Goal: Information Seeking & Learning: Learn about a topic

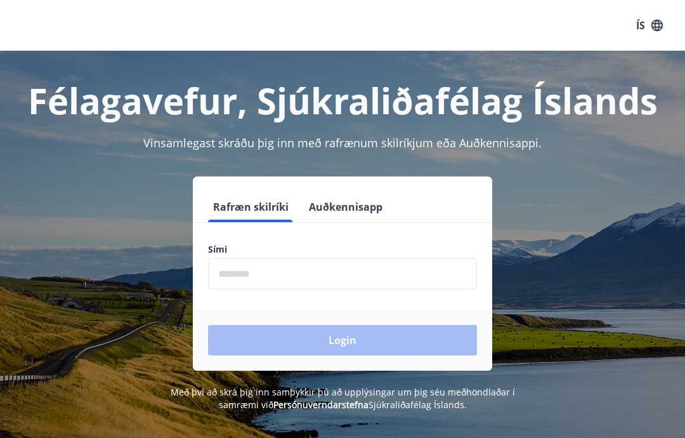
click at [311, 268] on input "phone" at bounding box center [342, 273] width 269 height 31
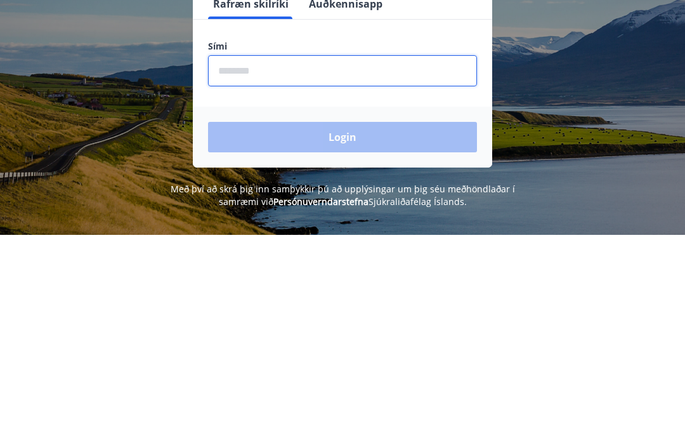
type input "*"
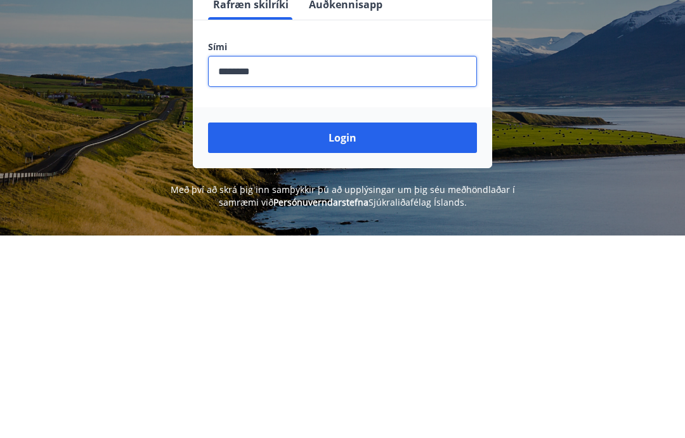
type input "********"
click at [357, 325] on button "Login" at bounding box center [342, 340] width 269 height 30
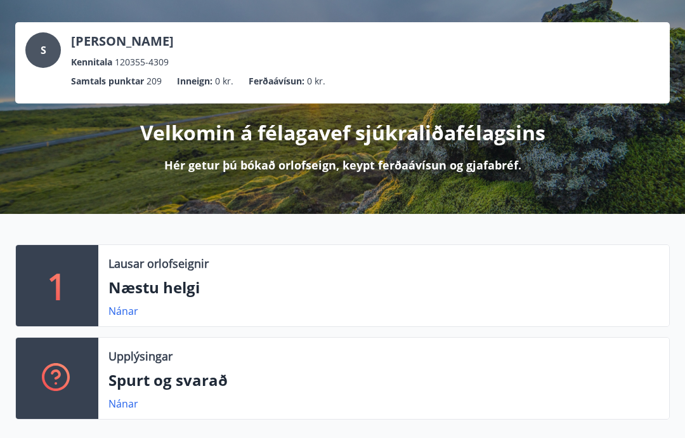
scroll to position [56, 0]
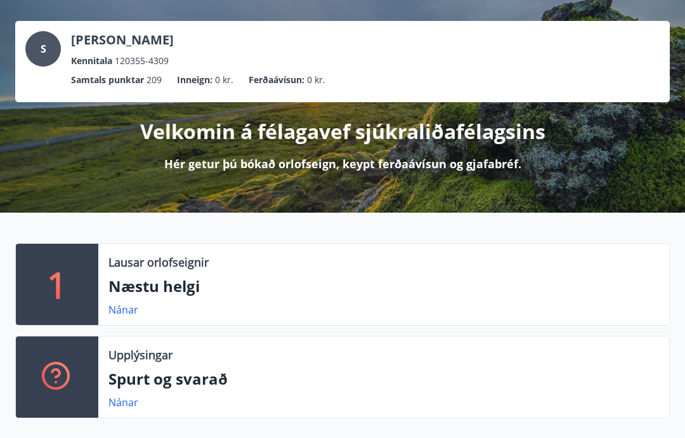
click at [157, 289] on p "Næstu helgi" at bounding box center [383, 286] width 551 height 22
click at [131, 312] on link "Nánar" at bounding box center [123, 310] width 30 height 14
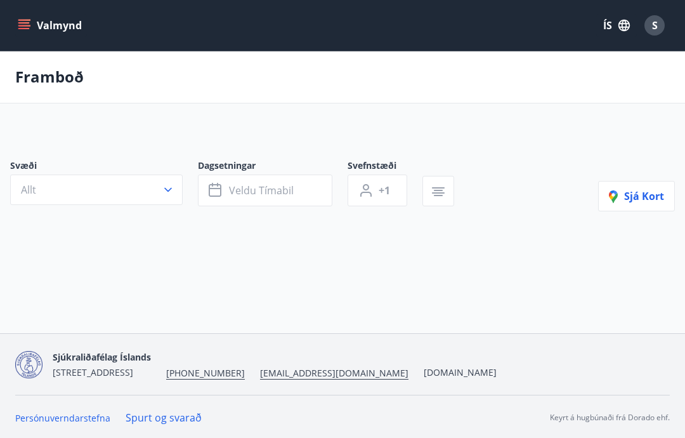
type input "*"
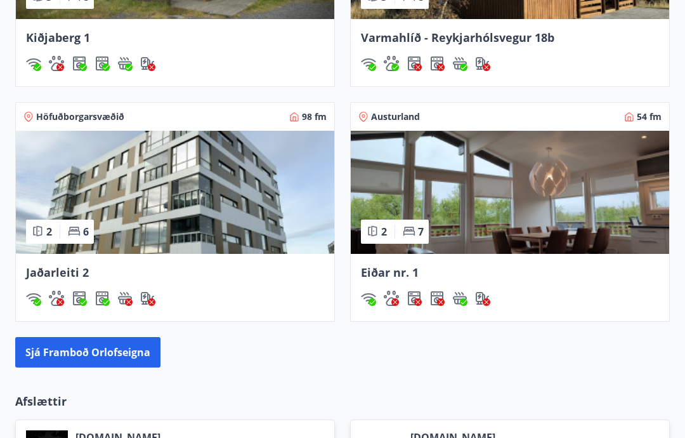
scroll to position [1080, 0]
click at [206, 217] on img at bounding box center [175, 192] width 318 height 123
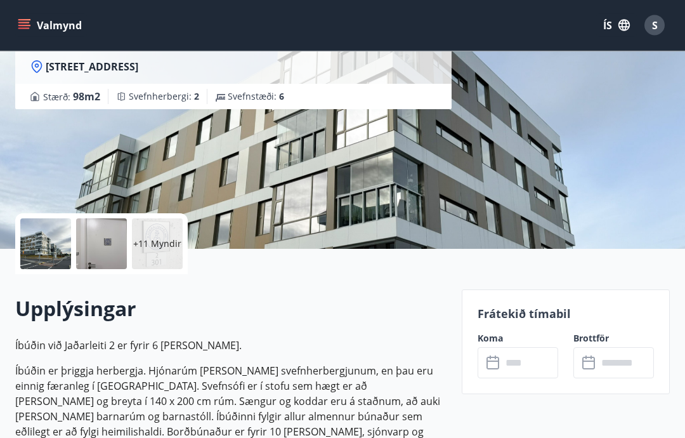
click at [537, 367] on input "text" at bounding box center [530, 363] width 56 height 31
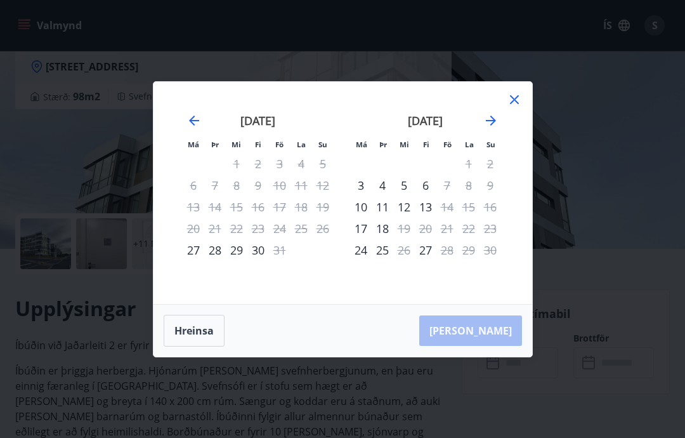
click at [58, 178] on div "Má Þr Mi Fi Fö La Su Má Þr Mi Fi Fö La Su [DATE] 1 2 3 4 5 6 7 8 9 10 11 12 13 …" at bounding box center [342, 219] width 685 height 438
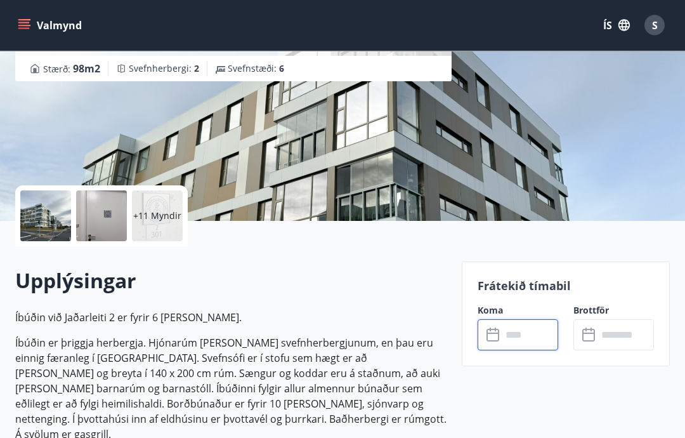
scroll to position [0, 0]
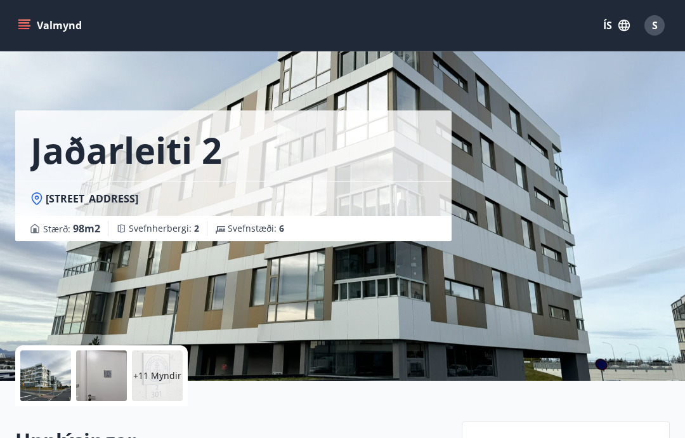
click at [36, 30] on button "Valmynd" at bounding box center [51, 25] width 72 height 23
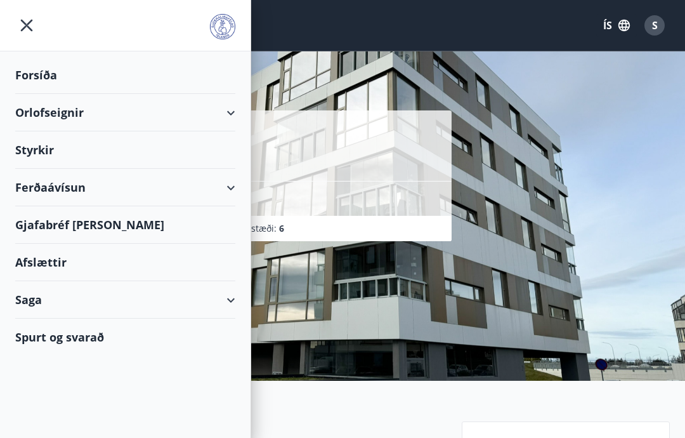
click at [55, 155] on div "Styrkir" at bounding box center [125, 149] width 220 height 37
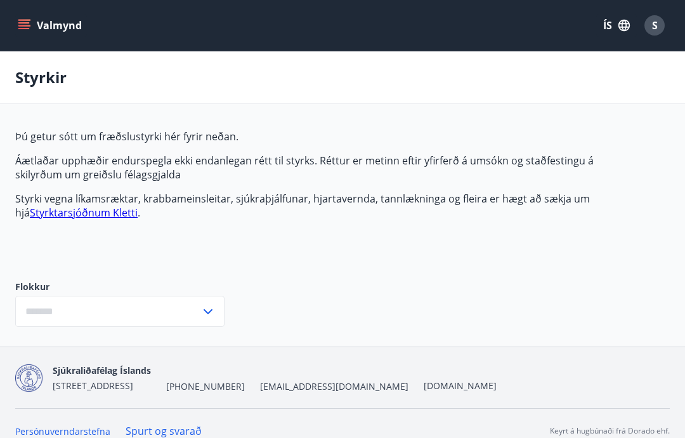
type input "***"
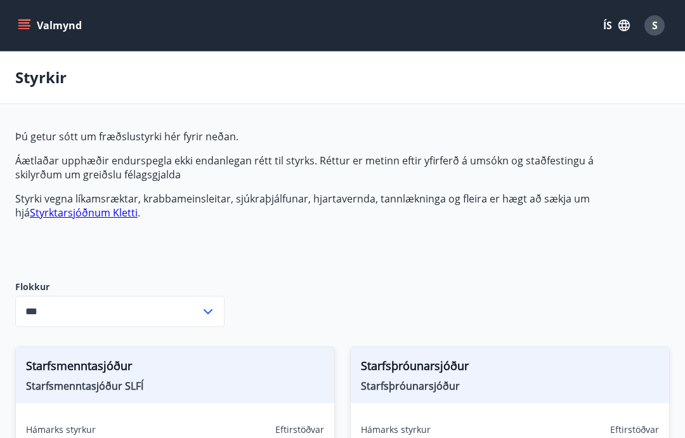
click at [89, 216] on link "Styrktarsjóðnum Kletti" at bounding box center [84, 213] width 108 height 14
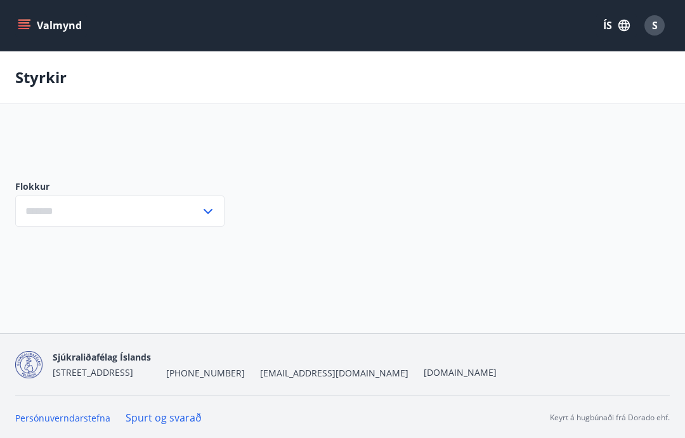
type input "***"
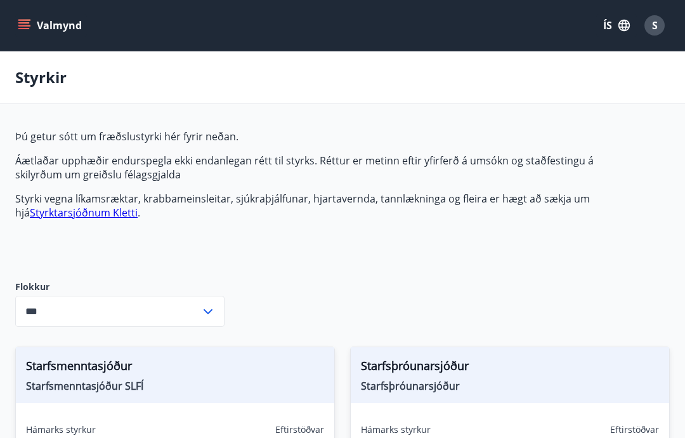
click at [30, 29] on icon "menu" at bounding box center [24, 25] width 13 height 13
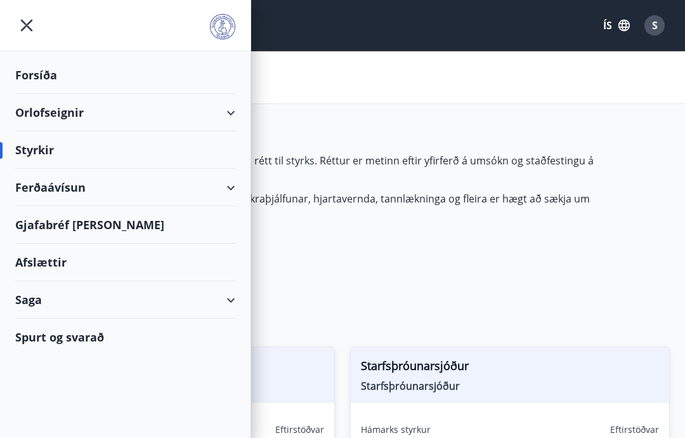
click at [44, 304] on div "Saga" at bounding box center [125, 299] width 220 height 37
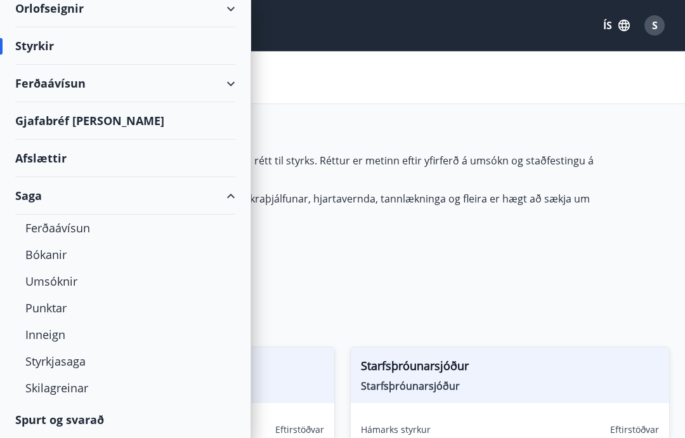
scroll to position [104, 0]
click at [73, 368] on div "Styrkjasaga" at bounding box center [125, 361] width 200 height 27
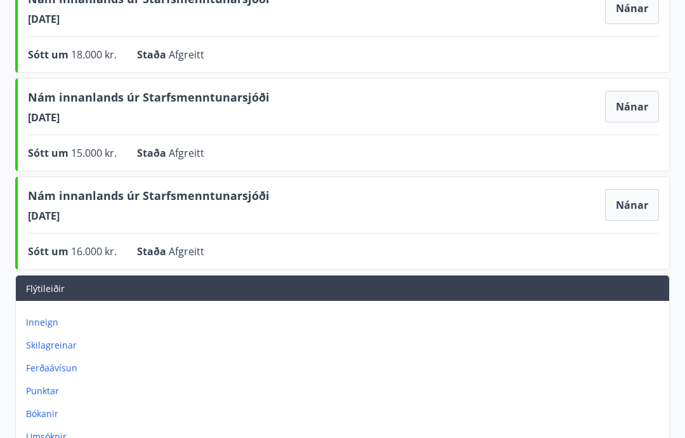
scroll to position [881, 0]
click at [47, 323] on p "Inneign" at bounding box center [345, 322] width 638 height 13
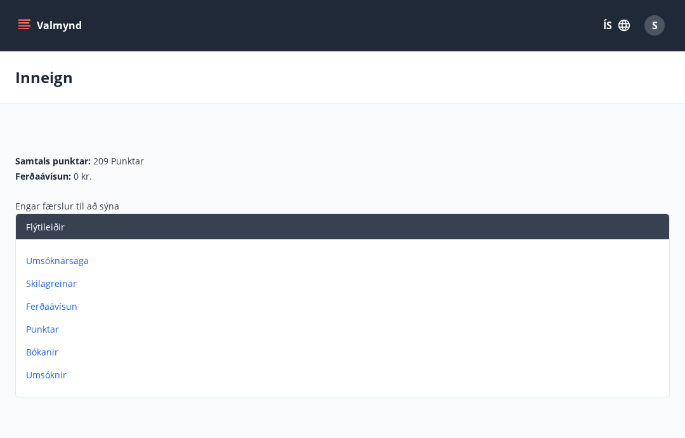
click at [30, 26] on button "Valmynd" at bounding box center [51, 25] width 72 height 23
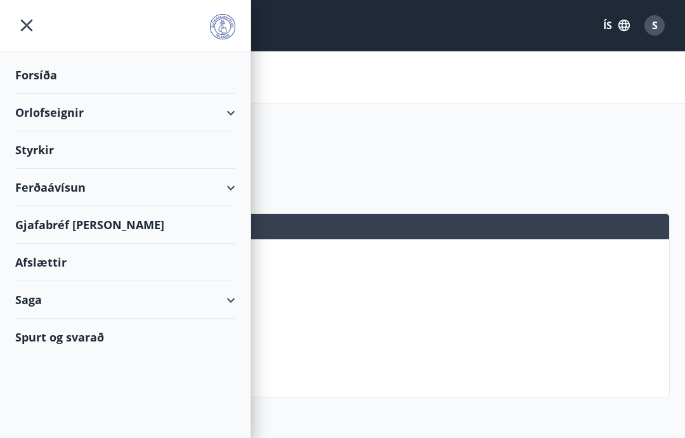
click at [48, 77] on div "Forsíða" at bounding box center [125, 74] width 220 height 37
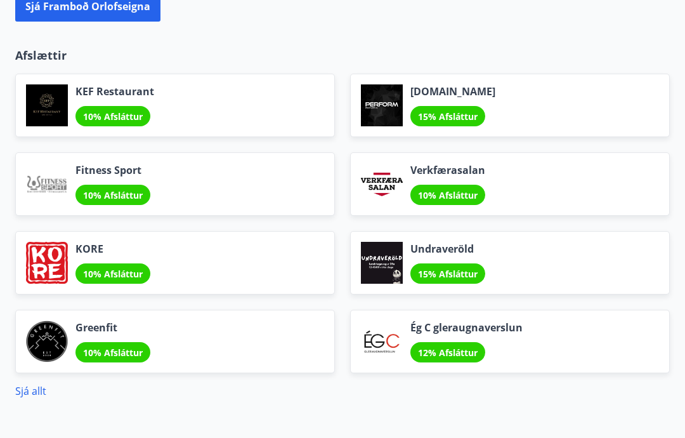
scroll to position [1493, 0]
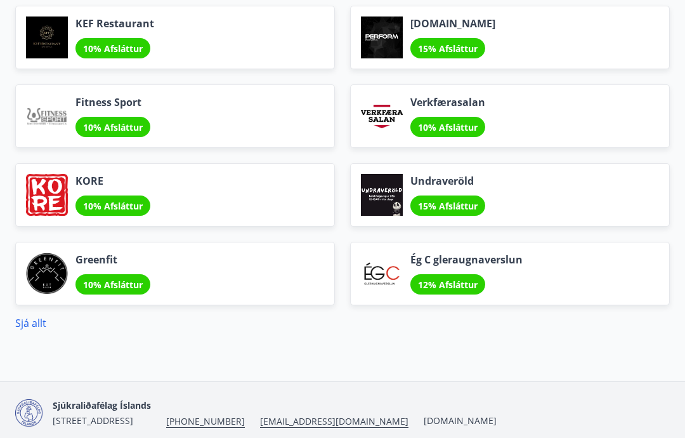
click at [36, 329] on link "Sjá allt" at bounding box center [30, 323] width 31 height 14
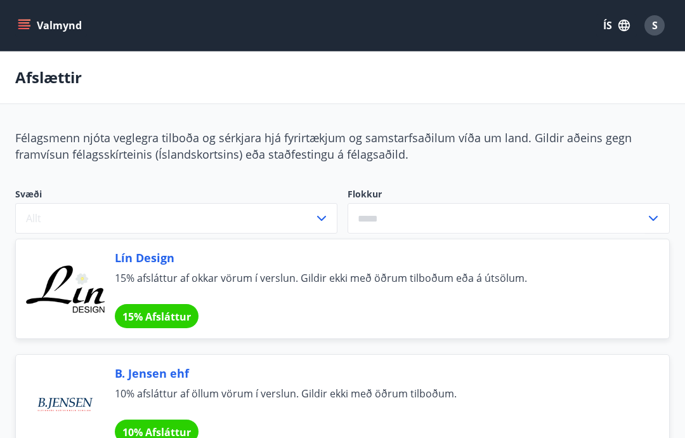
click at [31, 22] on button "Valmynd" at bounding box center [51, 25] width 72 height 23
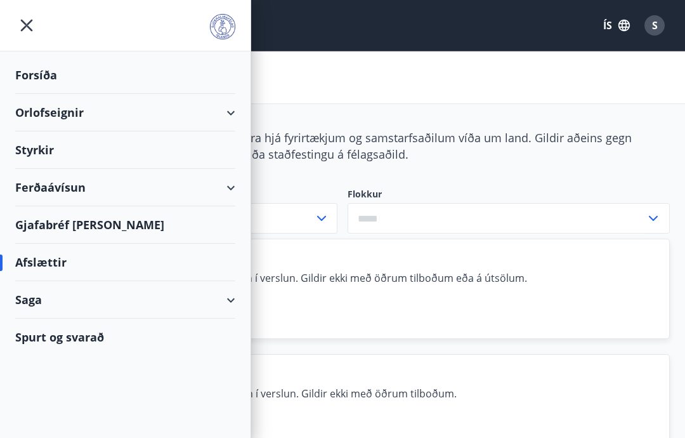
click at [107, 151] on div "Styrkir" at bounding box center [125, 149] width 220 height 37
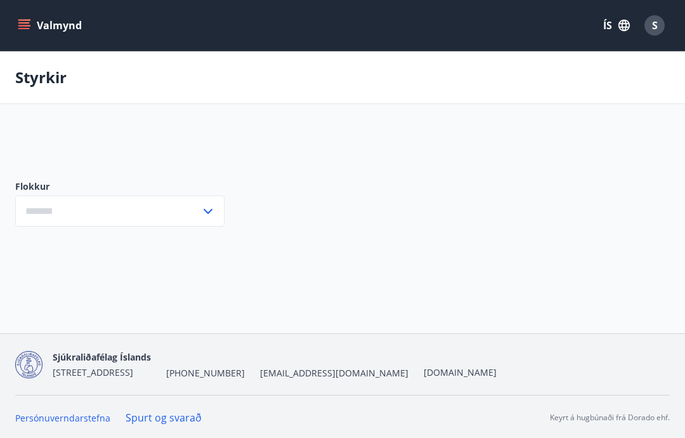
type input "***"
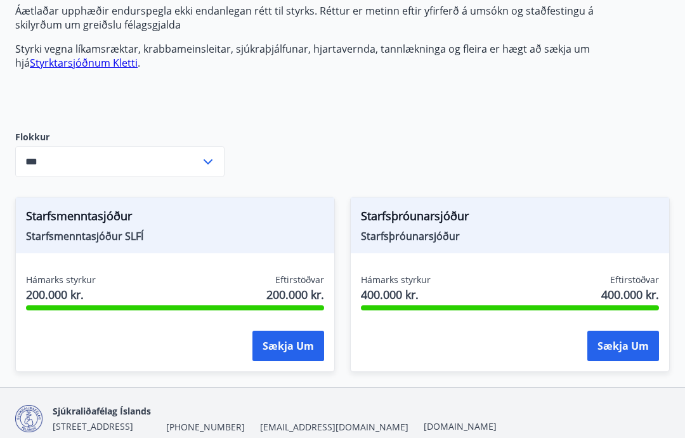
scroll to position [155, 0]
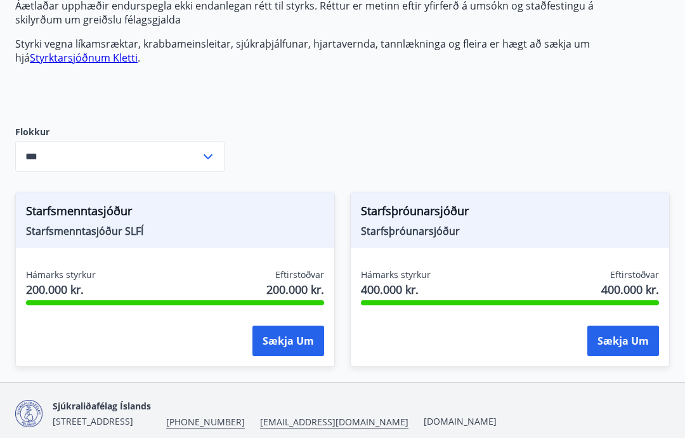
click at [209, 161] on icon at bounding box center [207, 156] width 15 height 15
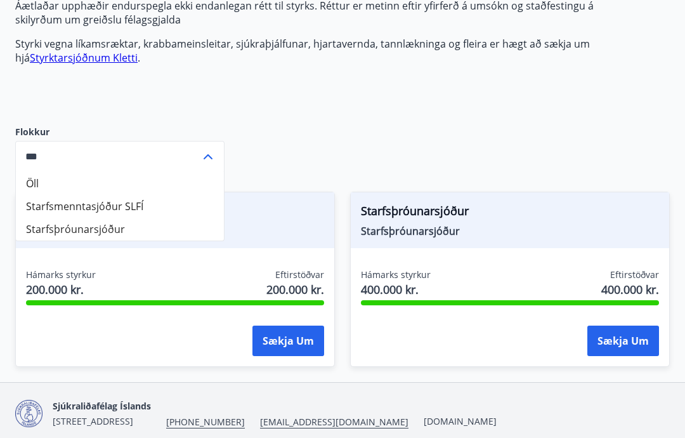
click at [271, 142] on div "Þú getur sótt um fræðslustyrki hér fyrir neðan. Áætlaðar upphæðir endurspegla e…" at bounding box center [342, 178] width 655 height 407
click at [173, 100] on div "Þú getur sótt um fræðslustyrki hér fyrir neðan. Áætlaðar upphæðir endurspegla e…" at bounding box center [314, 40] width 599 height 131
click at [177, 336] on div "Sækja um" at bounding box center [175, 341] width 298 height 32
click at [203, 272] on div "Hámarks styrkur 200.000 kr. Eftirstöðvar 200.000 kr." at bounding box center [175, 284] width 298 height 32
click at [268, 225] on span "Starfsmenntasjóður SLFÍ" at bounding box center [175, 231] width 298 height 14
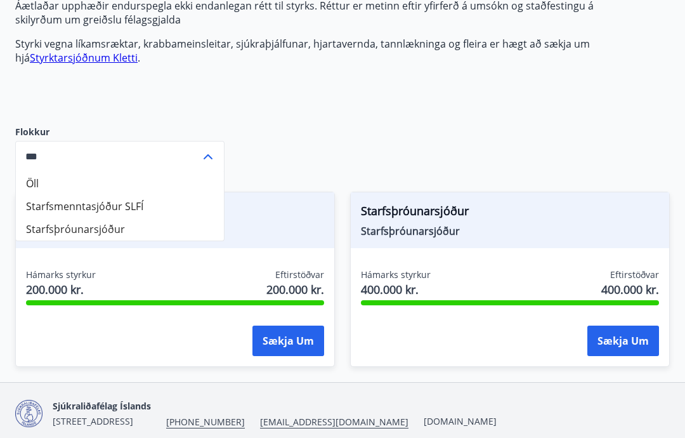
click at [214, 154] on icon at bounding box center [207, 156] width 15 height 15
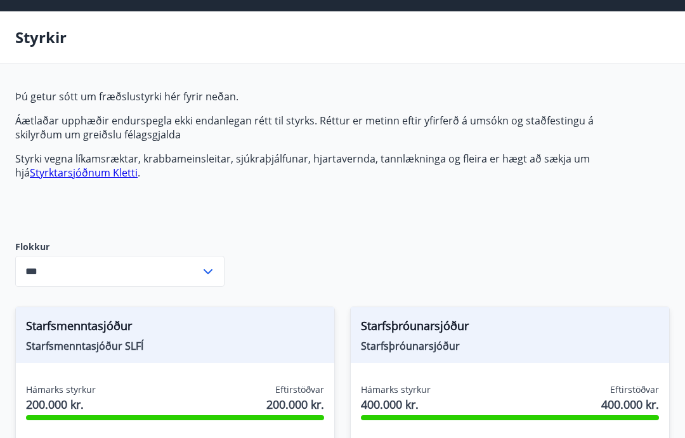
scroll to position [0, 0]
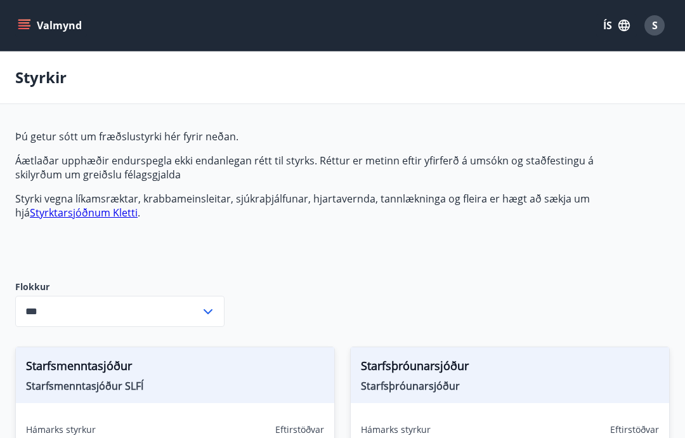
click at [67, 35] on button "Valmynd" at bounding box center [51, 25] width 72 height 23
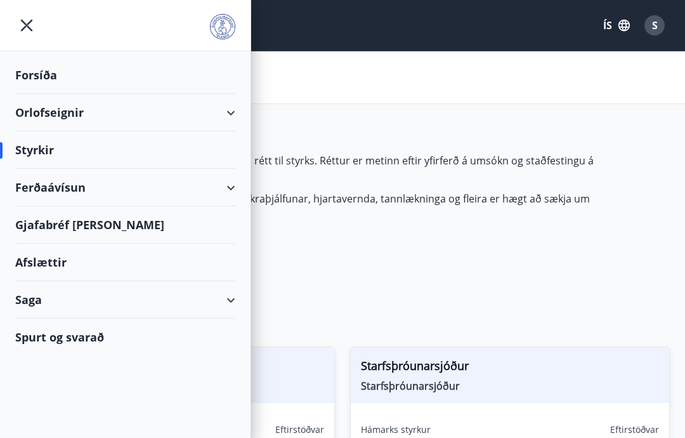
click at [228, 29] on img at bounding box center [222, 26] width 25 height 25
